Goal: Task Accomplishment & Management: Use online tool/utility

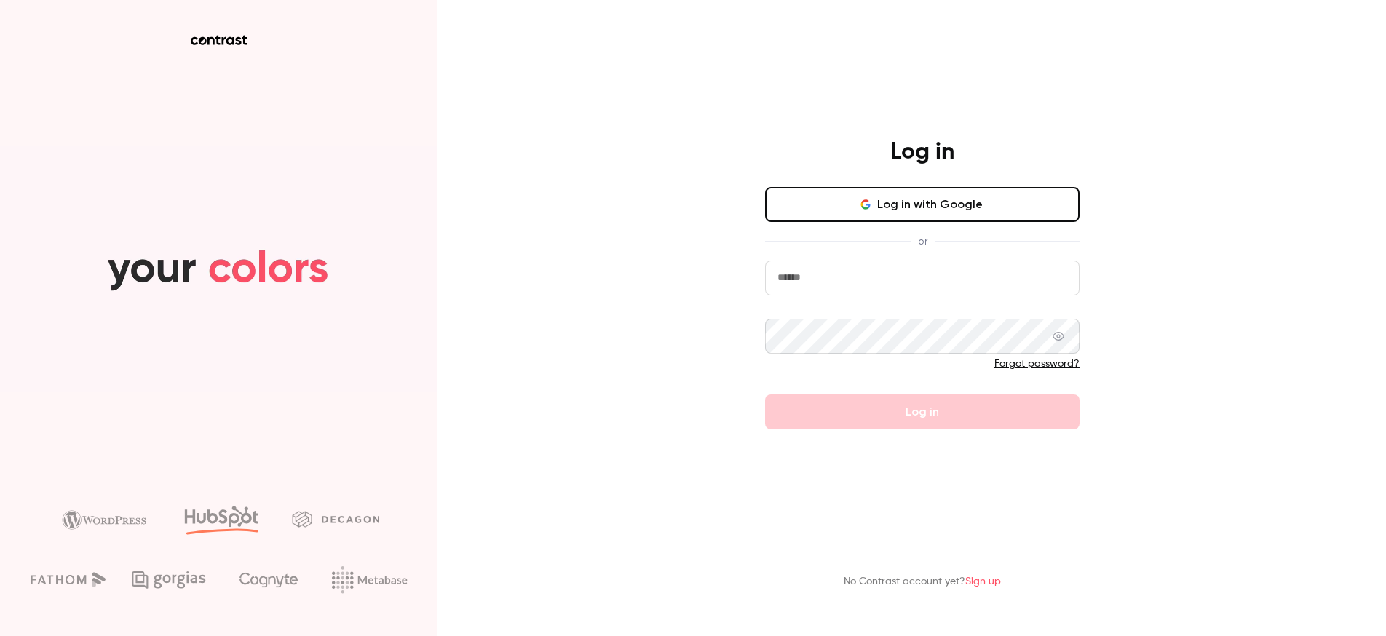
click at [921, 221] on button "Log in with Google" at bounding box center [922, 204] width 314 height 35
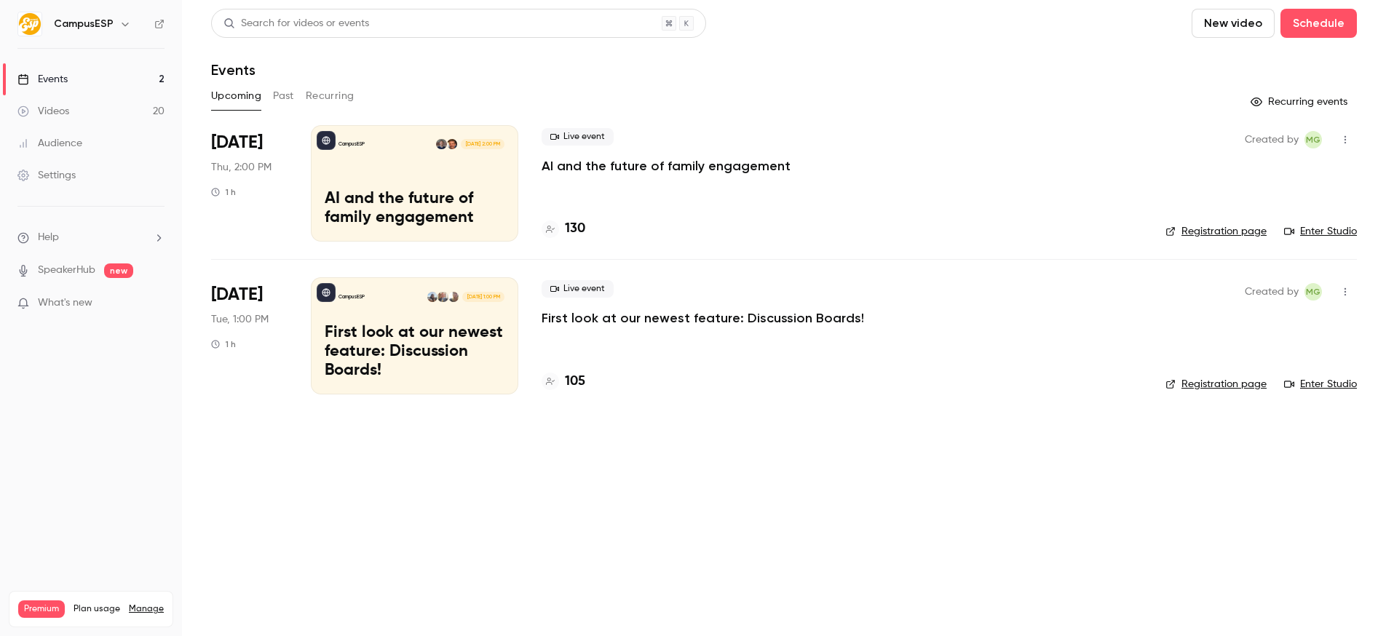
click at [804, 314] on p "First look at our newest feature: Discussion Boards!" at bounding box center [703, 317] width 322 height 17
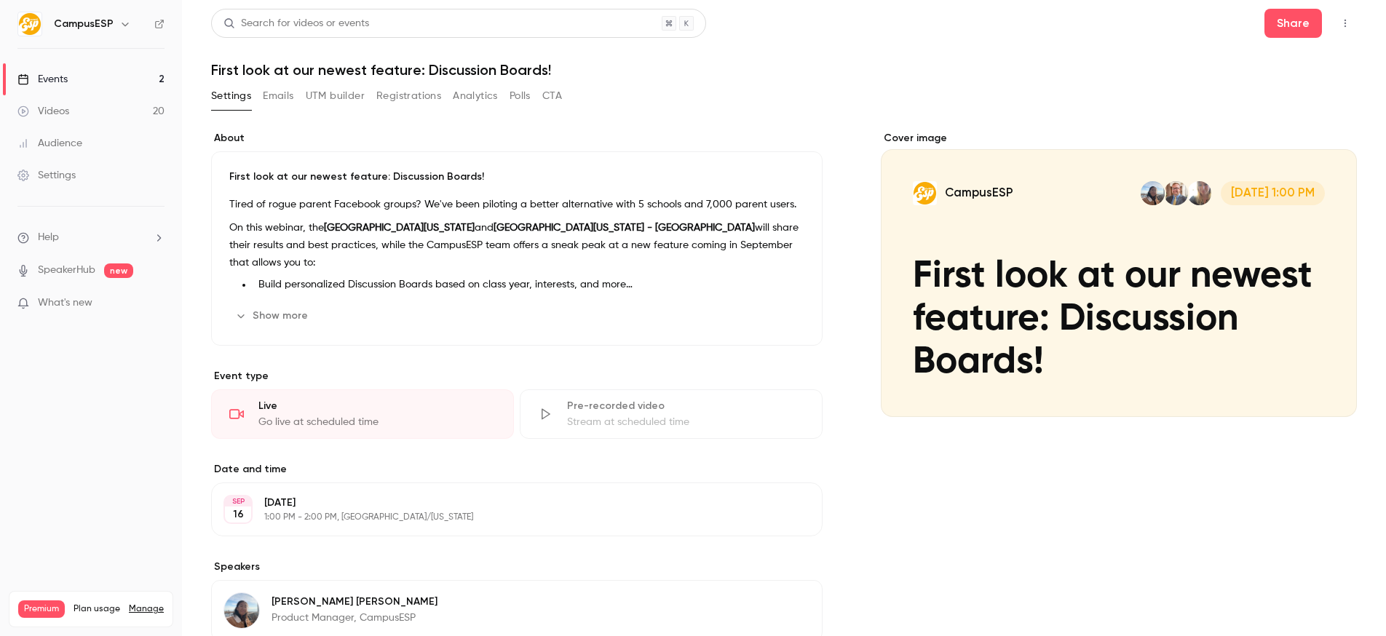
scroll to position [296, 0]
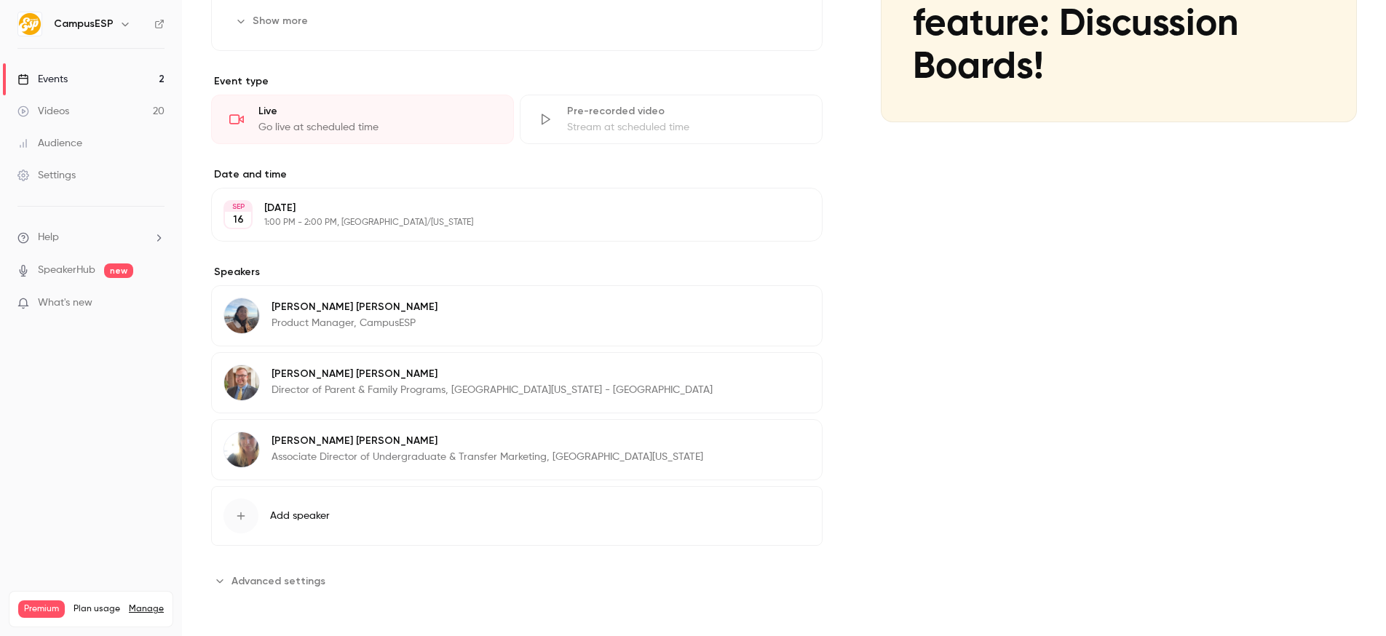
click at [314, 519] on span "Add speaker" at bounding box center [300, 516] width 60 height 15
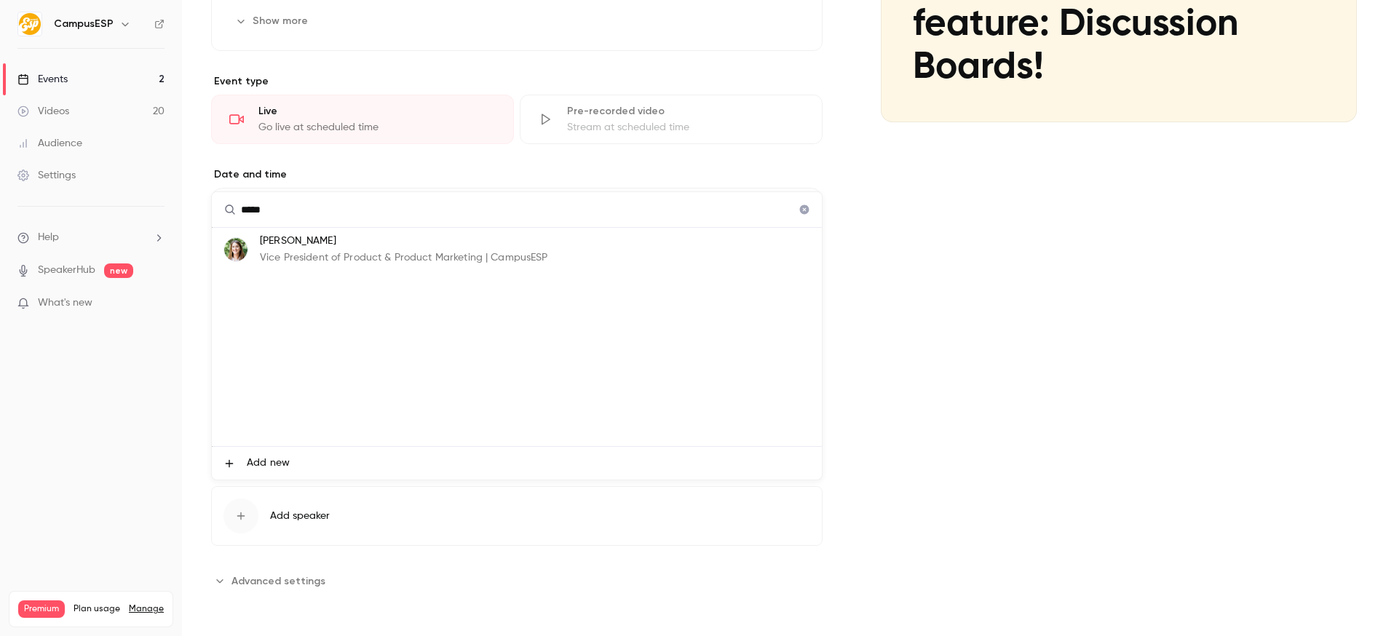
type input "*****"
click at [333, 255] on p "Vice President of Product & Product Marketing | CampusESP" at bounding box center [404, 257] width 288 height 15
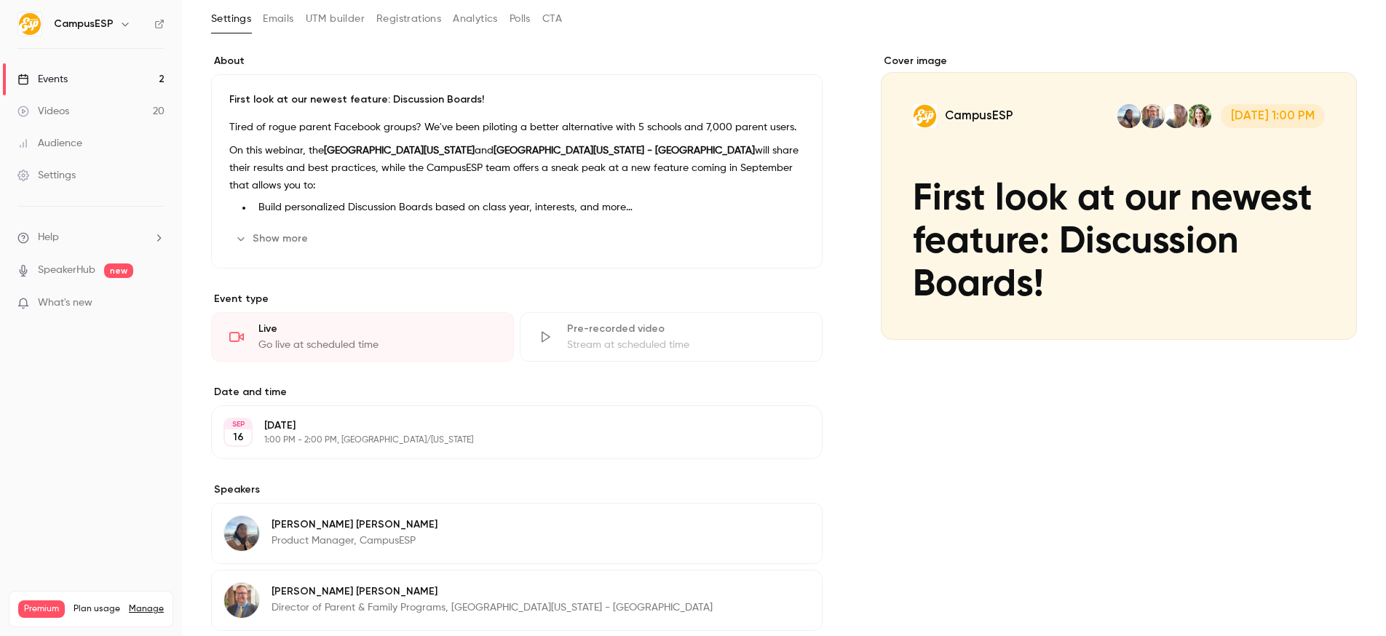
scroll to position [79, 0]
